Goal: Information Seeking & Learning: Learn about a topic

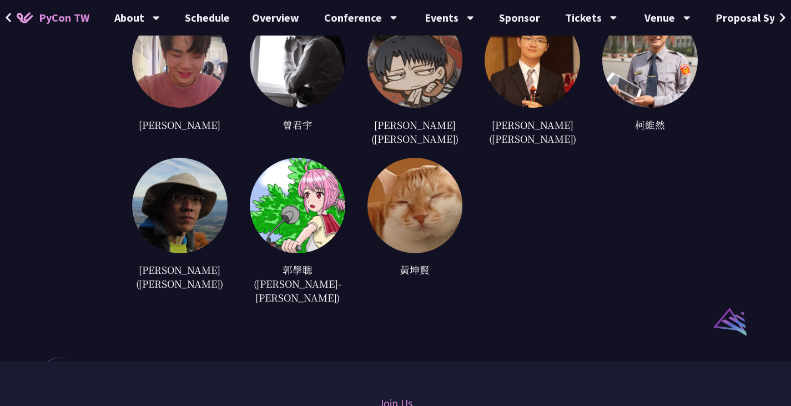
scroll to position [3328, 0]
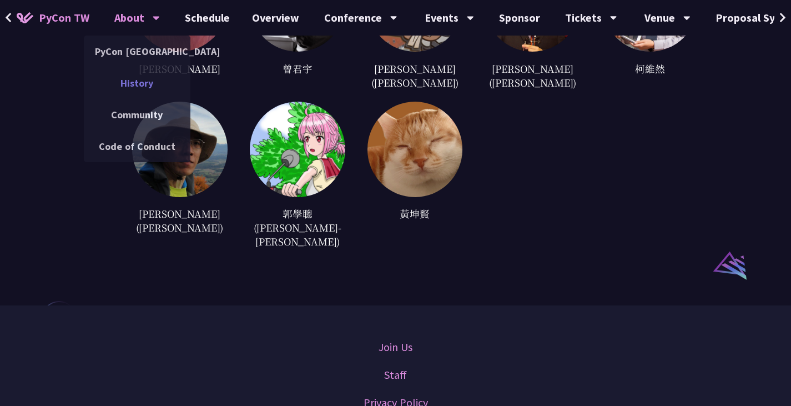
click at [132, 73] on link "History" at bounding box center [137, 83] width 107 height 26
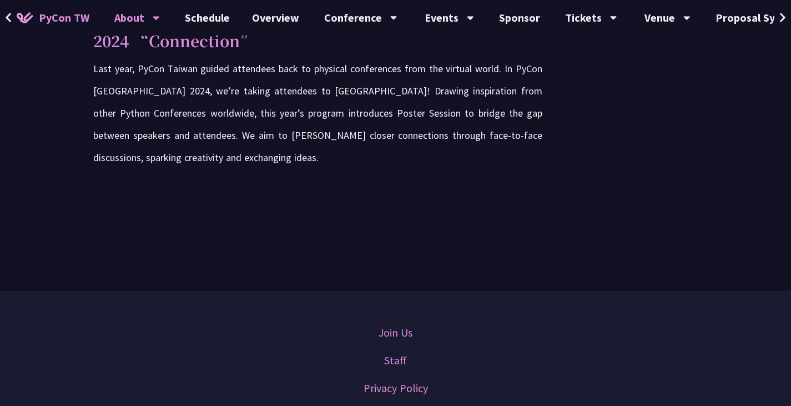
scroll to position [2387, 0]
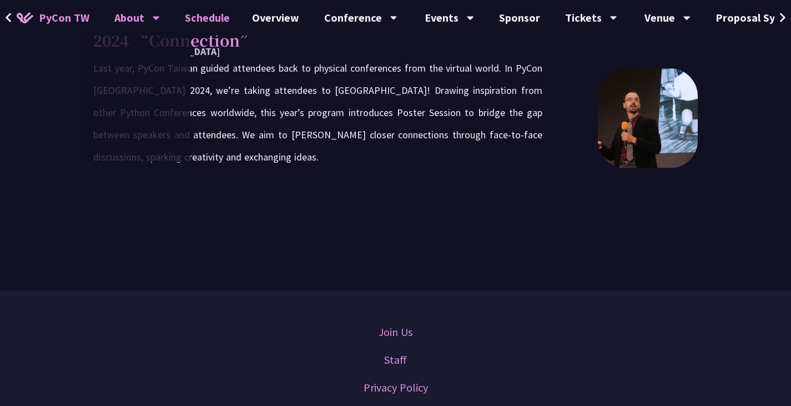
click at [204, 13] on link "Schedule" at bounding box center [207, 18] width 67 height 36
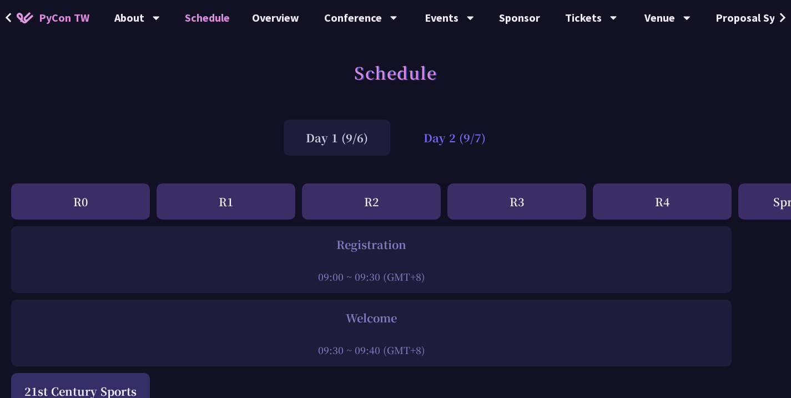
click at [484, 139] on div "Day 2 (9/7)" at bounding box center [454, 137] width 107 height 36
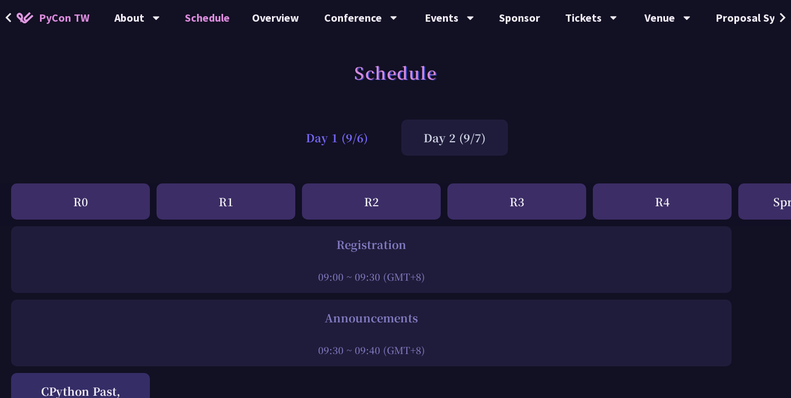
click at [366, 139] on div "Day 1 (9/6)" at bounding box center [337, 137] width 107 height 36
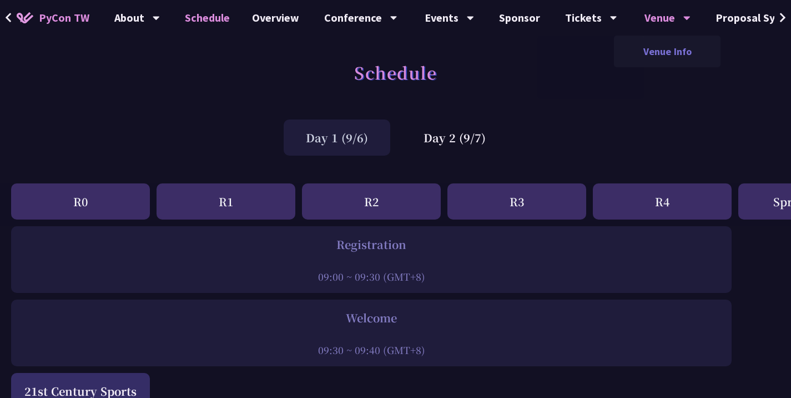
click at [666, 51] on link "Venue Info" at bounding box center [667, 51] width 107 height 26
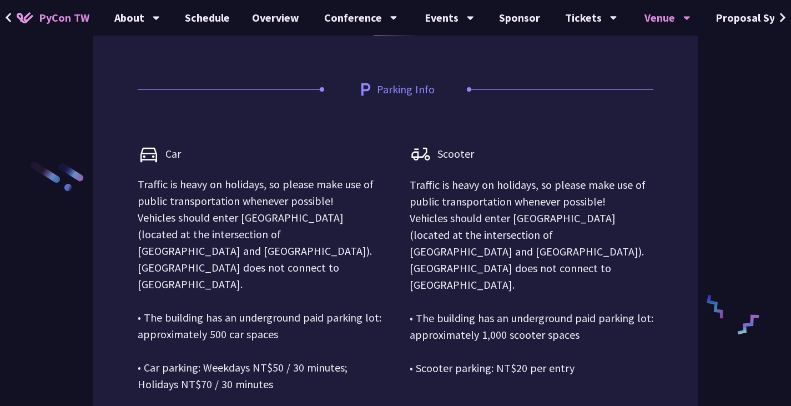
scroll to position [1323, 0]
